Goal: Task Accomplishment & Management: Manage account settings

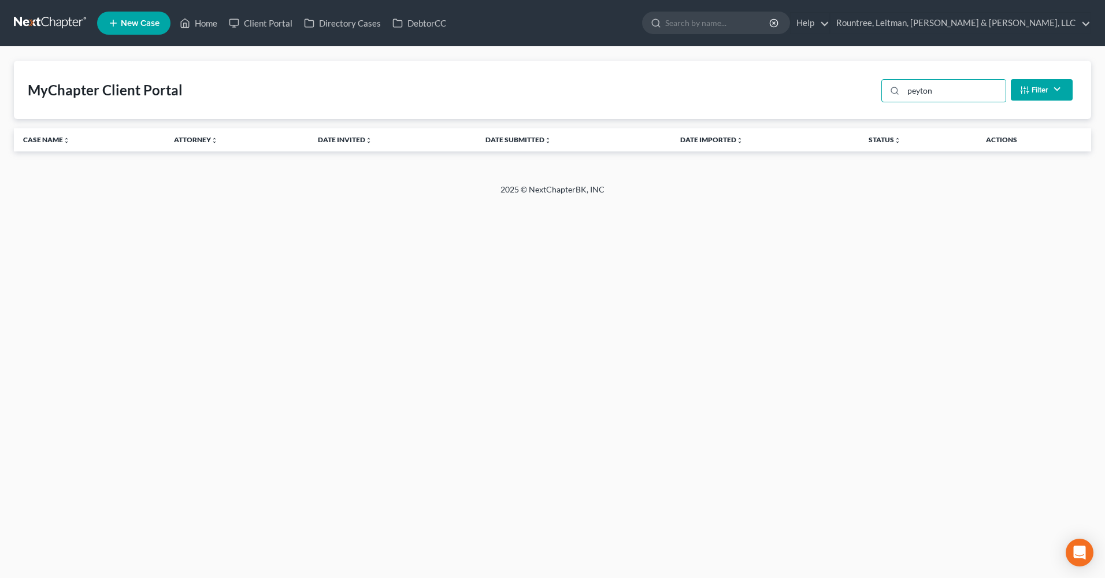
drag, startPoint x: 933, startPoint y: 92, endPoint x: 817, endPoint y: 92, distance: 116.1
click at [817, 92] on div "MyChapter Client Portal peyton Filter Status Filter... Invited In Progress Read…" at bounding box center [552, 90] width 1077 height 58
type input "[PERSON_NAME]"
click at [251, 21] on link "Client Portal" at bounding box center [260, 23] width 75 height 21
click at [257, 24] on link "Client Portal" at bounding box center [260, 23] width 75 height 21
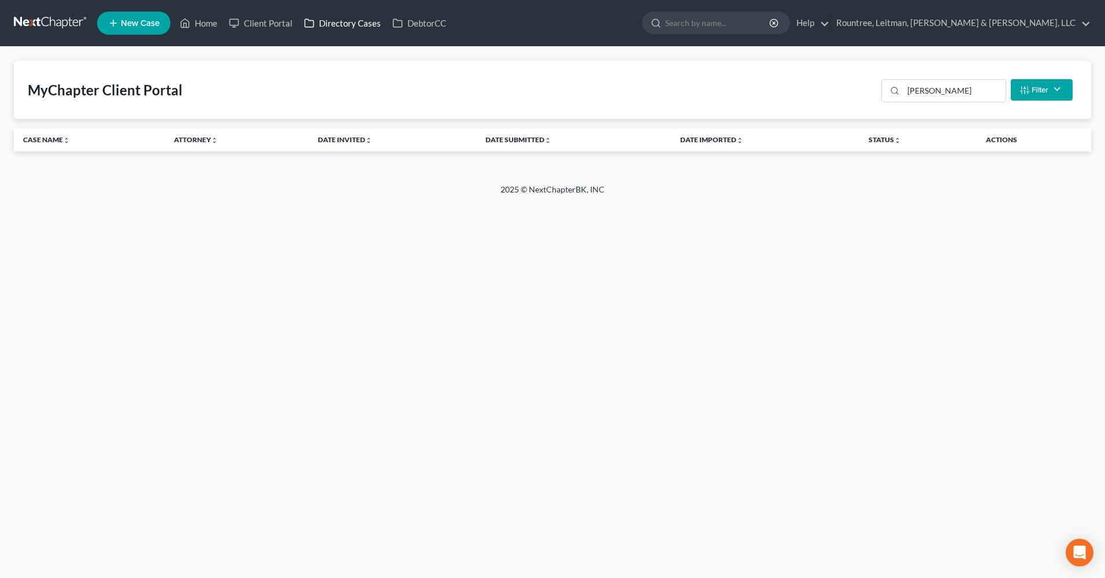
click at [356, 22] on link "Directory Cases" at bounding box center [342, 23] width 88 height 21
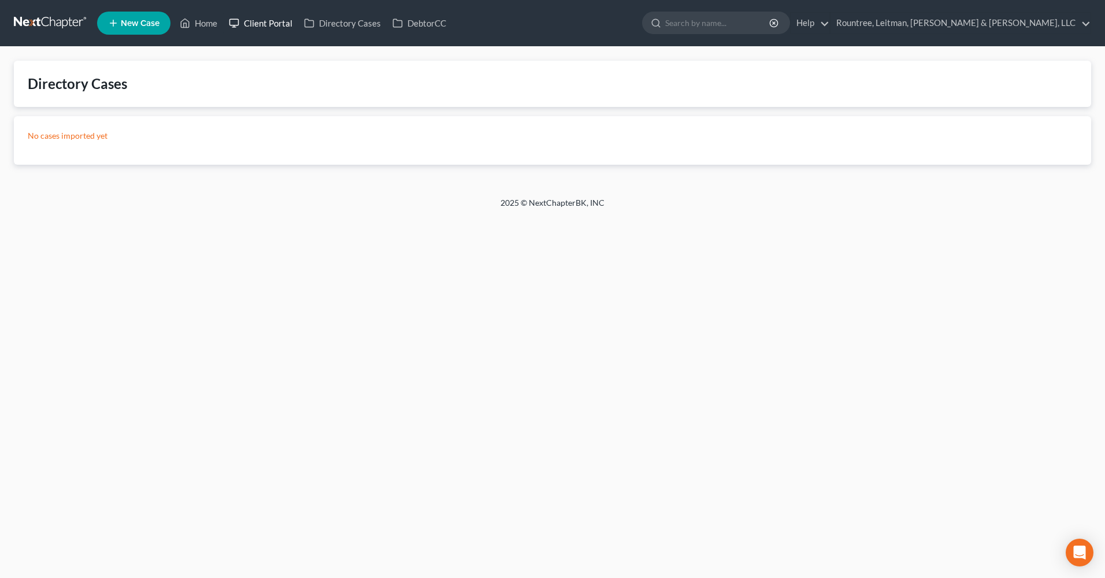
click at [263, 16] on link "Client Portal" at bounding box center [260, 23] width 75 height 21
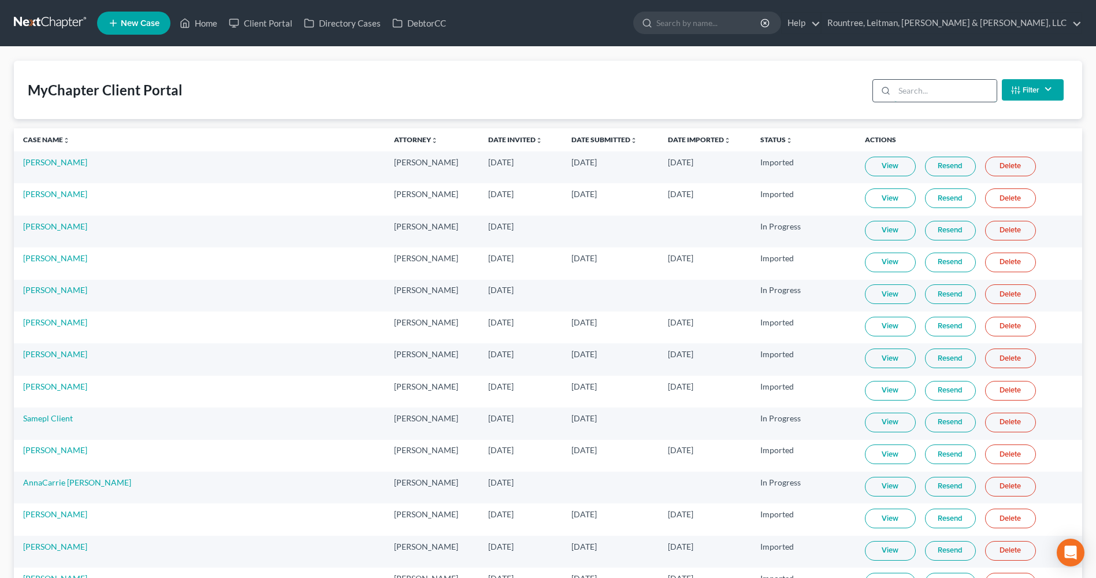
click at [946, 89] on input "search" at bounding box center [945, 91] width 102 height 22
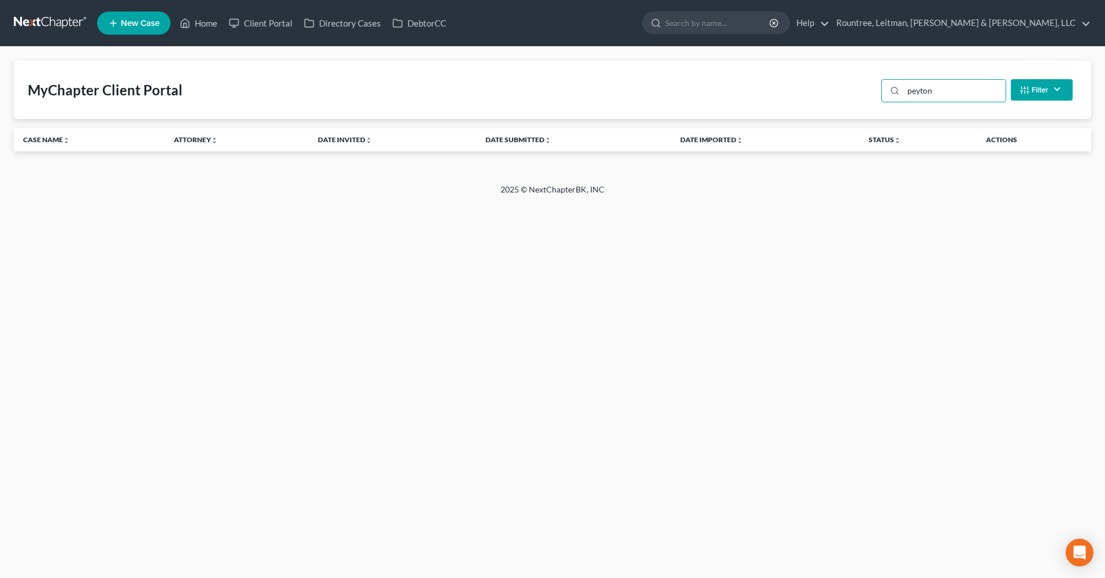
drag, startPoint x: 946, startPoint y: 89, endPoint x: 874, endPoint y: 93, distance: 72.9
click at [874, 93] on div "MyChapter Client Portal peyton Filter Status Filter... Invited In Progress Read…" at bounding box center [552, 90] width 1077 height 58
type input "g"
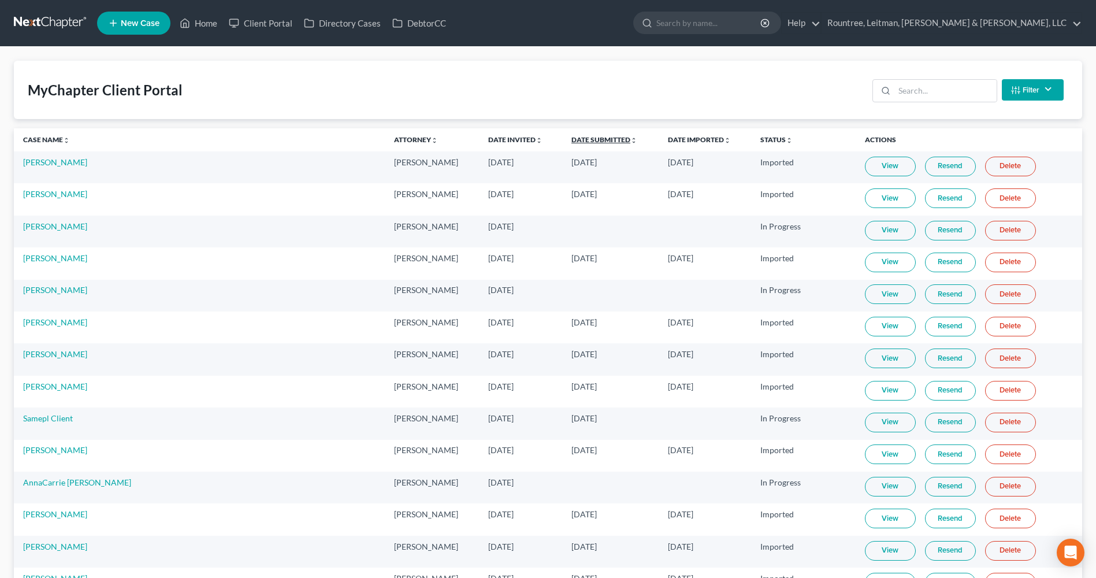
drag, startPoint x: 548, startPoint y: 140, endPoint x: 540, endPoint y: 148, distance: 11.4
click at [571, 140] on link "Date Submitted unfold_more expand_more expand_less" at bounding box center [604, 139] width 66 height 9
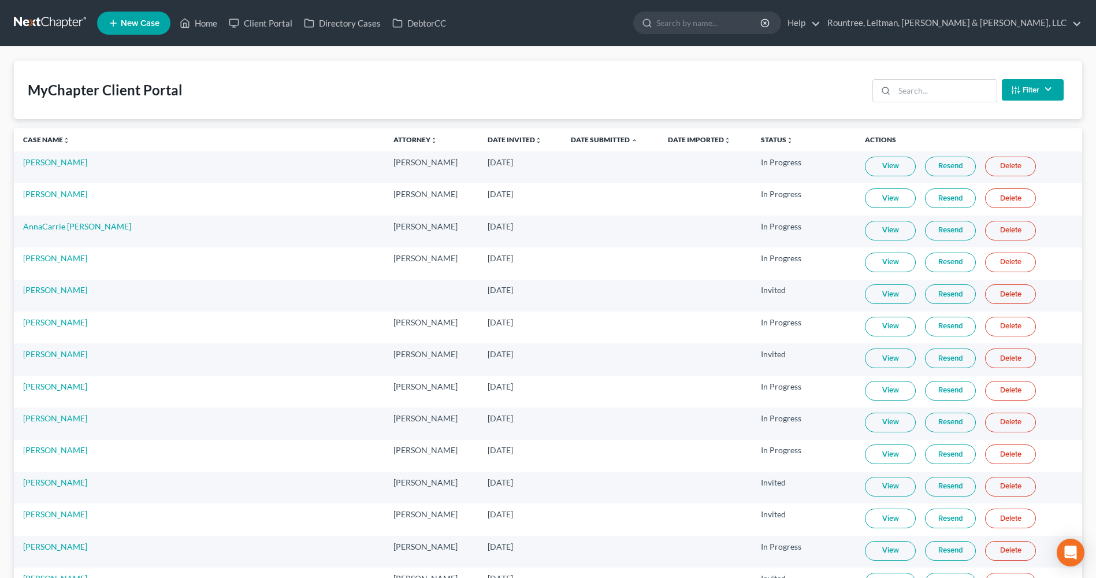
click at [488, 144] on sort-link "Date Invited unfold_more expand_more expand_less" at bounding box center [515, 139] width 54 height 9
click at [488, 141] on link "Date Invited unfold_more expand_more expand_less" at bounding box center [515, 139] width 54 height 9
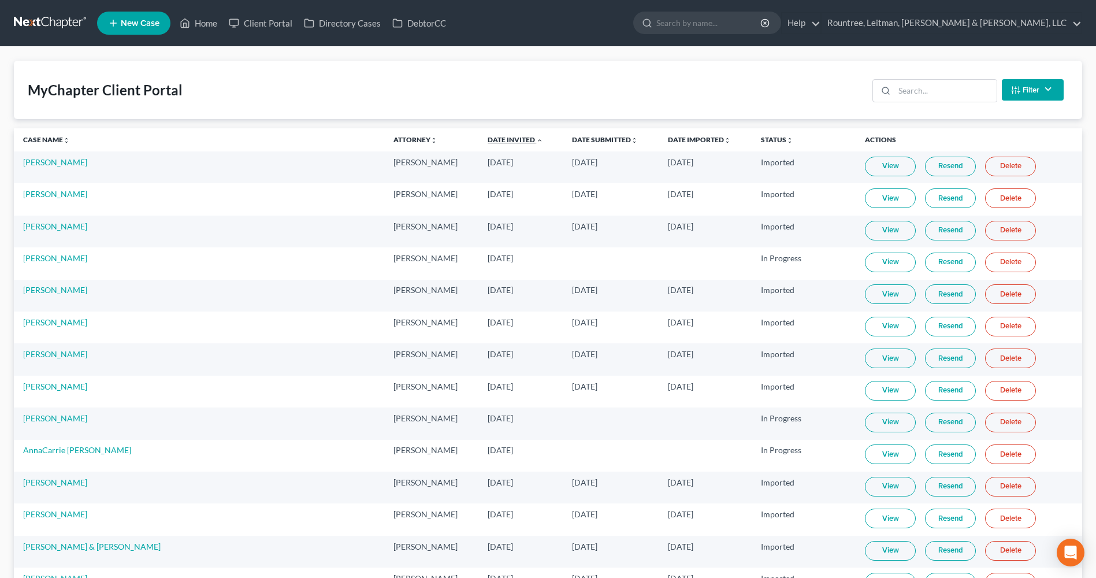
click at [488, 140] on link "Date Invited unfold_more expand_more expand_less" at bounding box center [515, 139] width 55 height 9
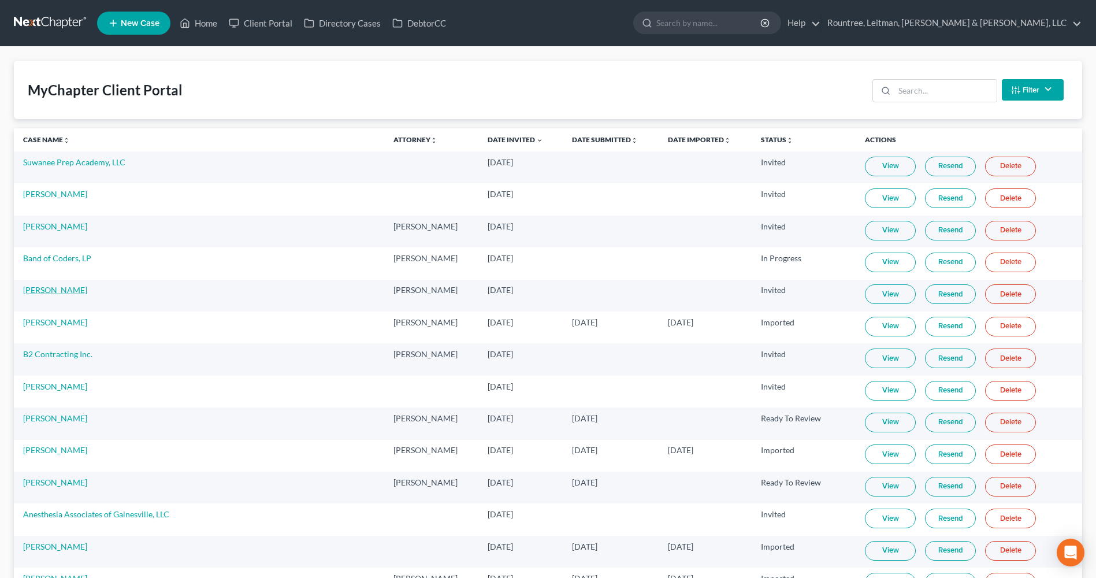
click at [66, 292] on link "[PERSON_NAME]" at bounding box center [55, 290] width 64 height 10
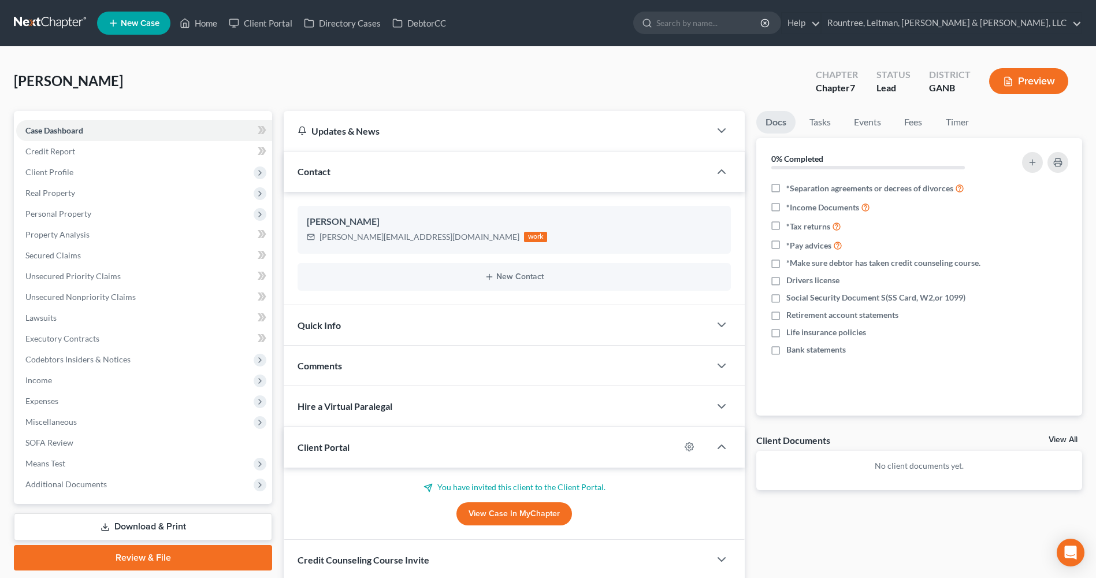
click at [545, 83] on div "[PERSON_NAME] Upgraded Chapter Chapter 7 Status Lead District GANB Preview" at bounding box center [548, 86] width 1068 height 50
click at [272, 17] on link "Client Portal" at bounding box center [260, 23] width 75 height 21
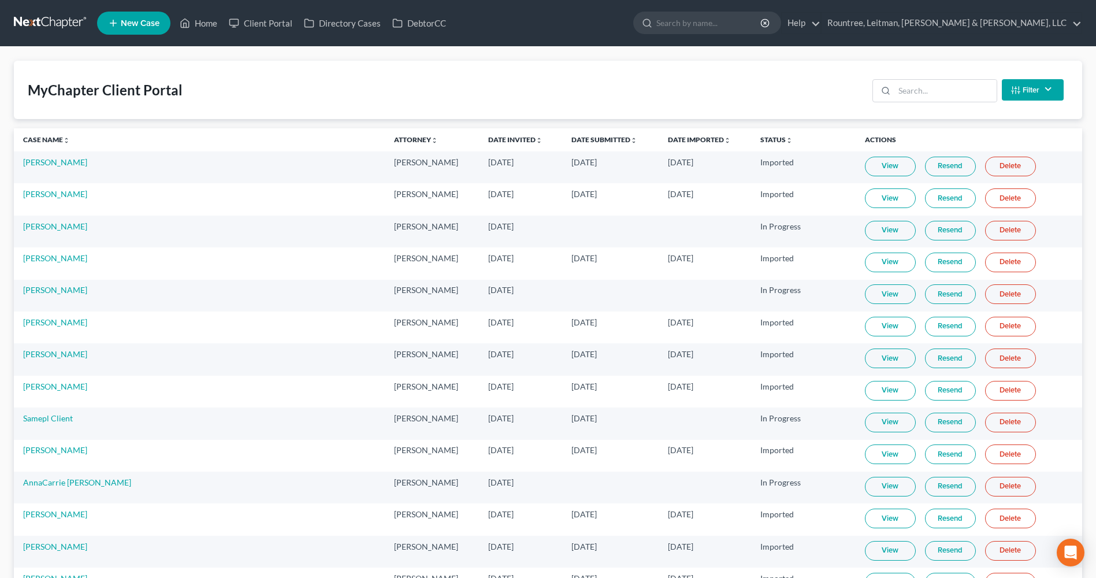
click at [479, 146] on th "Date Invited unfold_more expand_more expand_less" at bounding box center [520, 139] width 83 height 23
click at [488, 140] on link "Date Invited unfold_more expand_more expand_less" at bounding box center [515, 139] width 54 height 9
